Goal: Find specific page/section: Find specific page/section

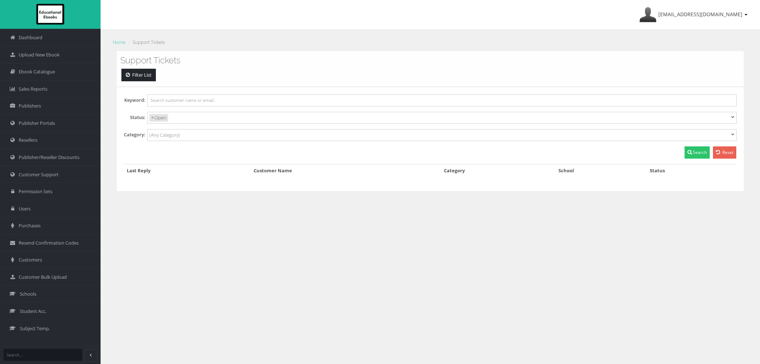
select select
click at [45, 296] on link "Schools" at bounding box center [50, 293] width 101 height 17
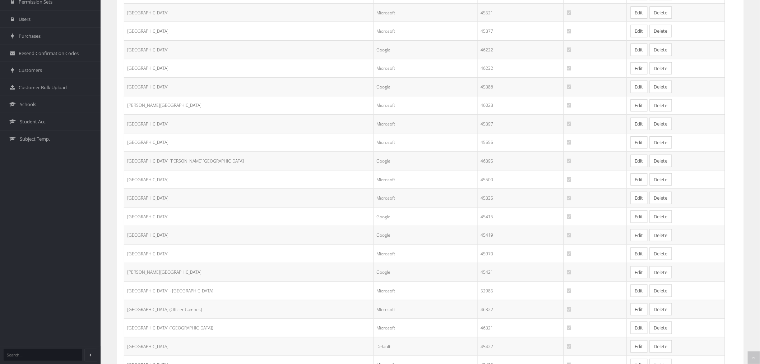
scroll to position [276, 0]
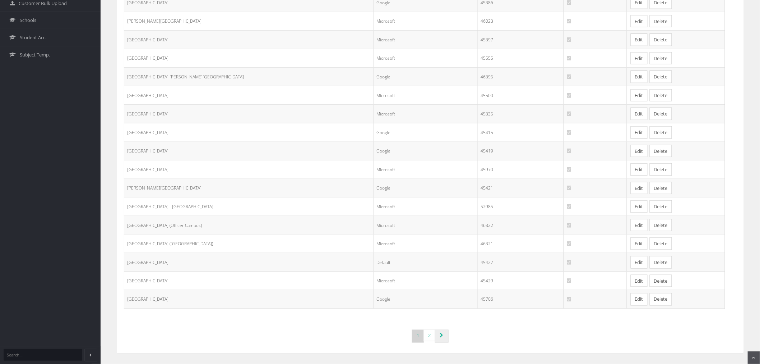
click at [435, 338] on link "Page navigation" at bounding box center [442, 335] width 14 height 13
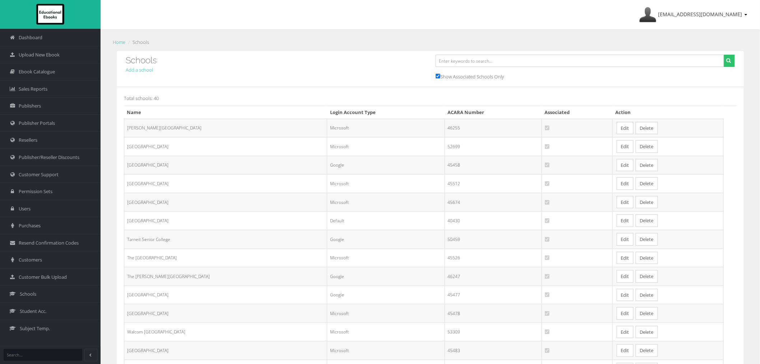
click at [617, 204] on link "Edit" at bounding box center [625, 202] width 17 height 13
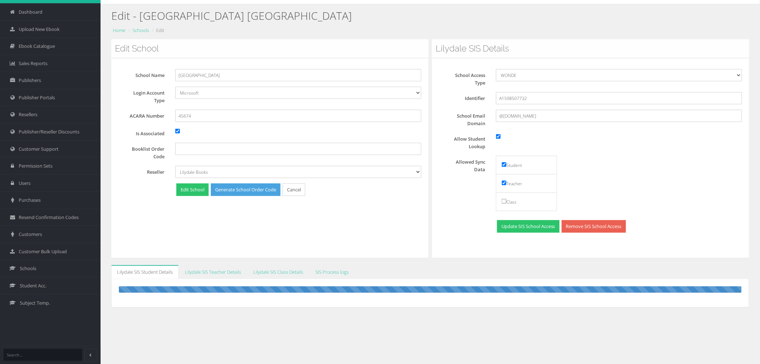
scroll to position [45, 0]
